Goal: Transaction & Acquisition: Subscribe to service/newsletter

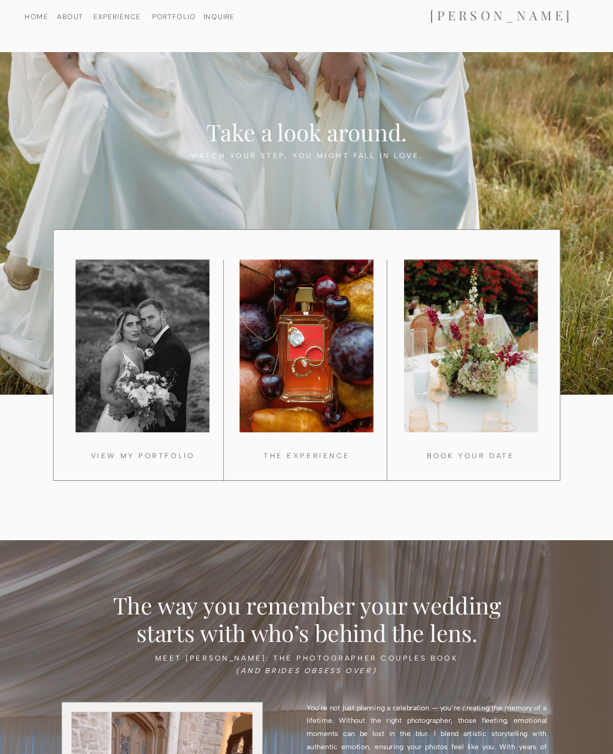
scroll to position [691, 0]
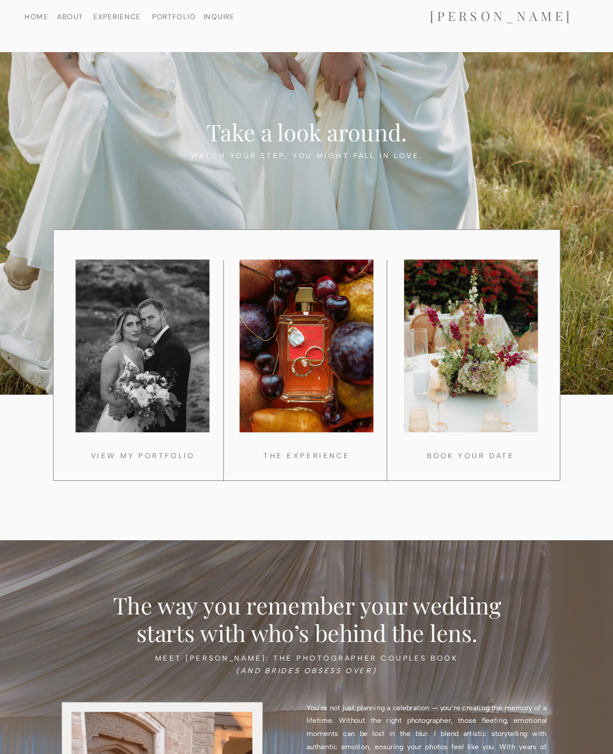
click at [165, 372] on div at bounding box center [142, 346] width 134 height 172
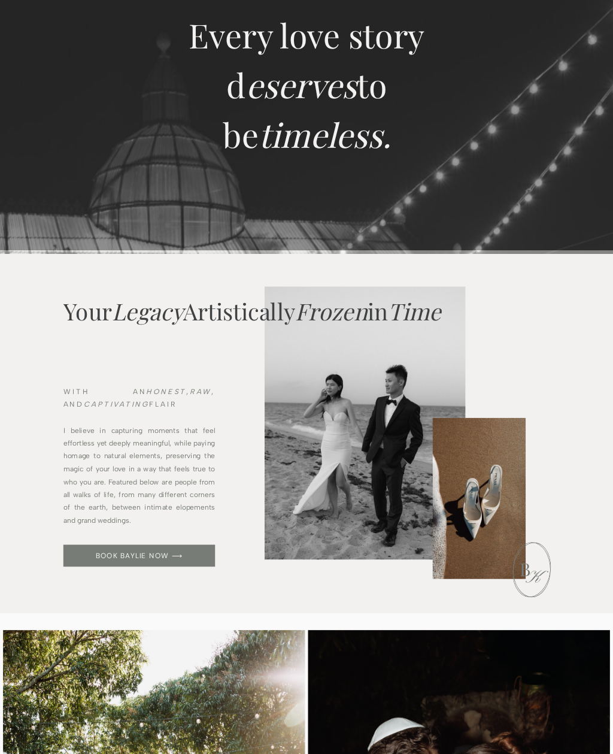
scroll to position [168, 0]
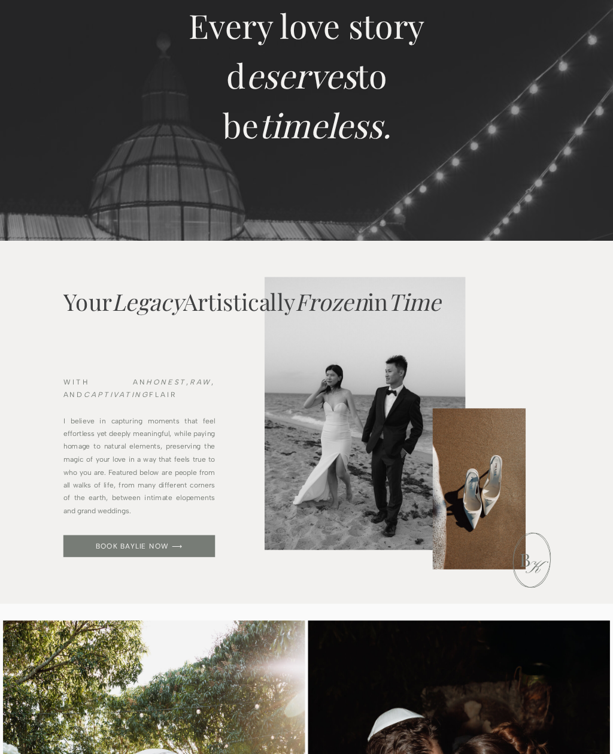
click at [169, 539] on div at bounding box center [138, 545] width 151 height 22
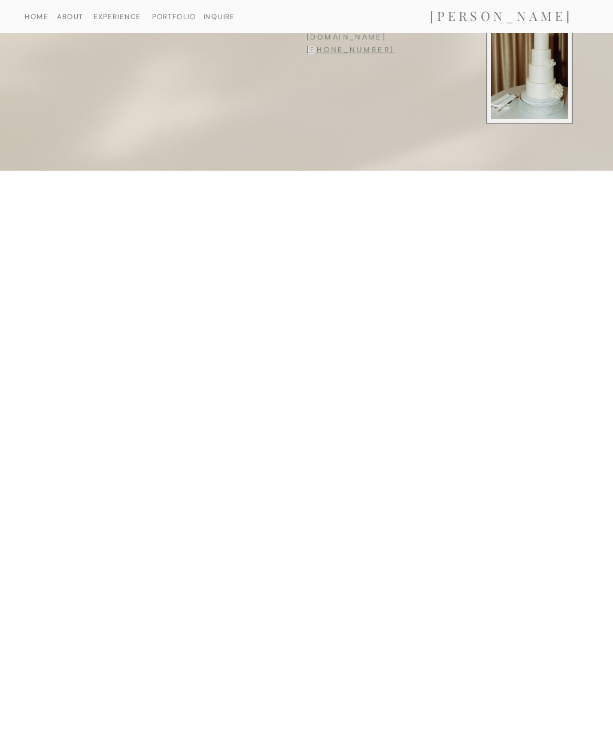
scroll to position [287, 0]
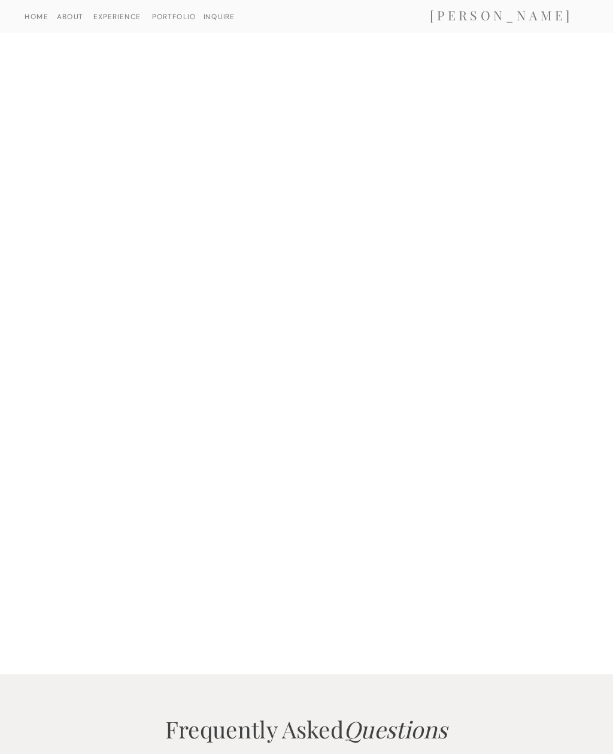
scroll to position [661, 0]
